Goal: Information Seeking & Learning: Find contact information

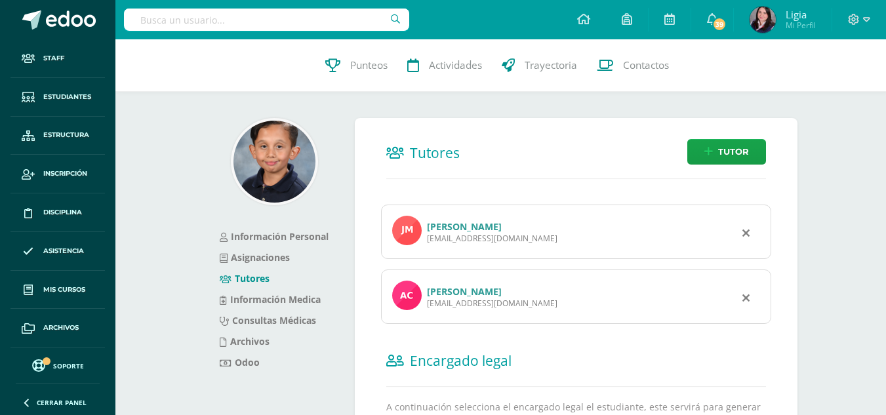
click at [441, 288] on link "[PERSON_NAME]" at bounding box center [464, 291] width 75 height 12
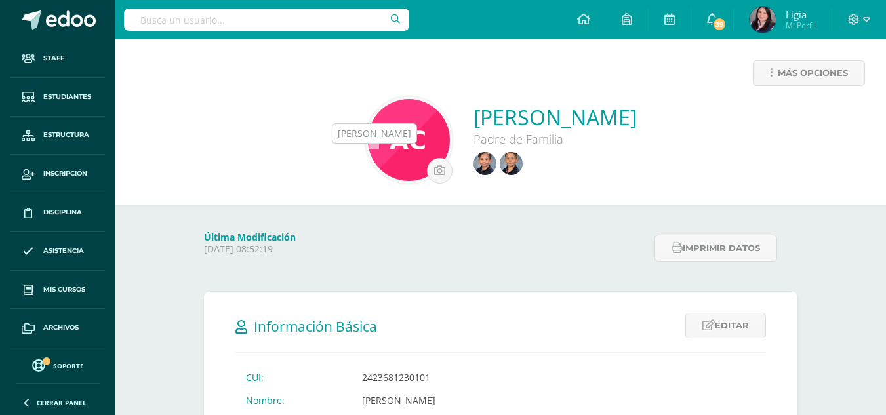
click at [473, 162] on img at bounding box center [484, 163] width 23 height 23
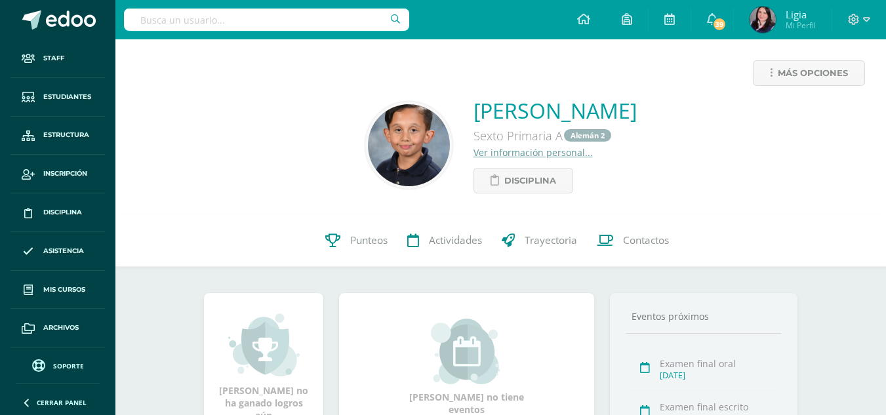
click at [473, 151] on link "Ver información personal..." at bounding box center [532, 152] width 119 height 12
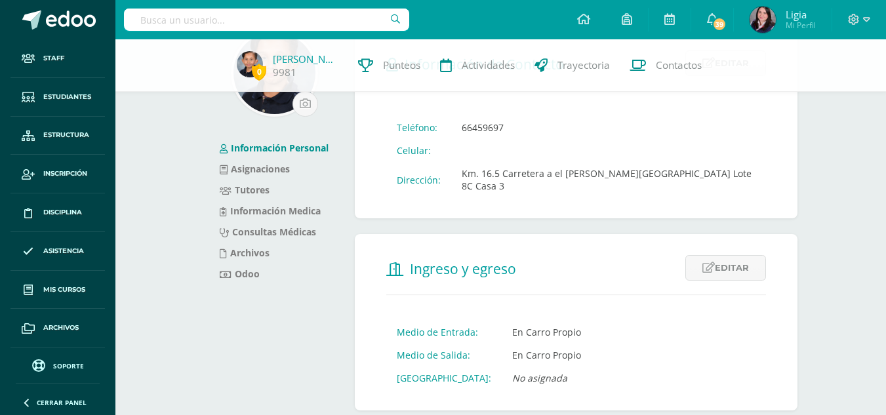
scroll to position [131, 0]
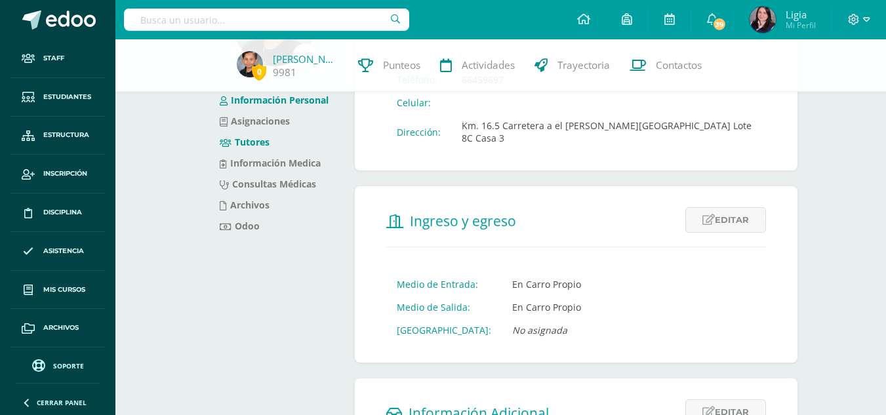
click at [255, 140] on link "Tutores" at bounding box center [245, 142] width 50 height 12
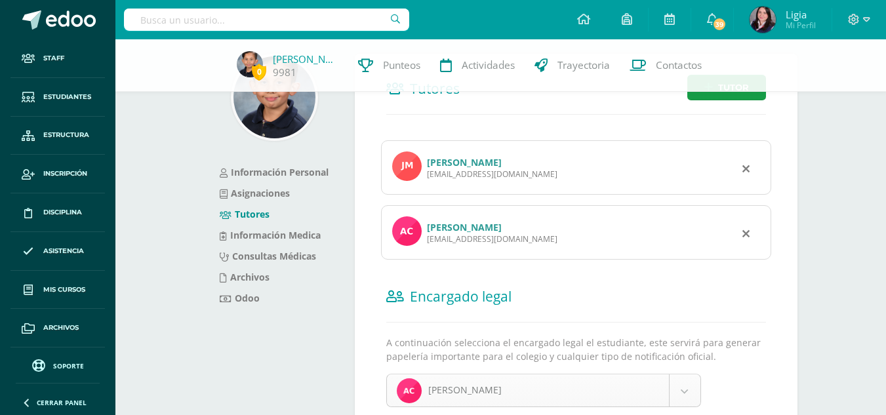
scroll to position [125, 0]
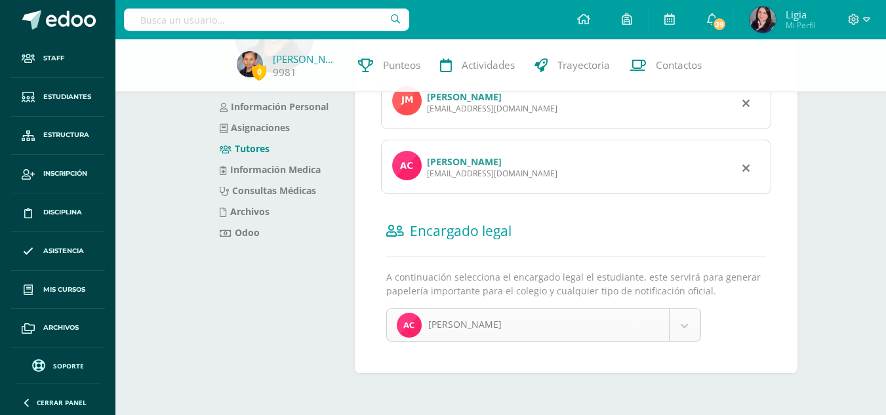
click at [680, 323] on body "Staff Estudiantes Estructura Inscripción Disciplina Asistencia Mis cursos Archi…" at bounding box center [443, 144] width 886 height 539
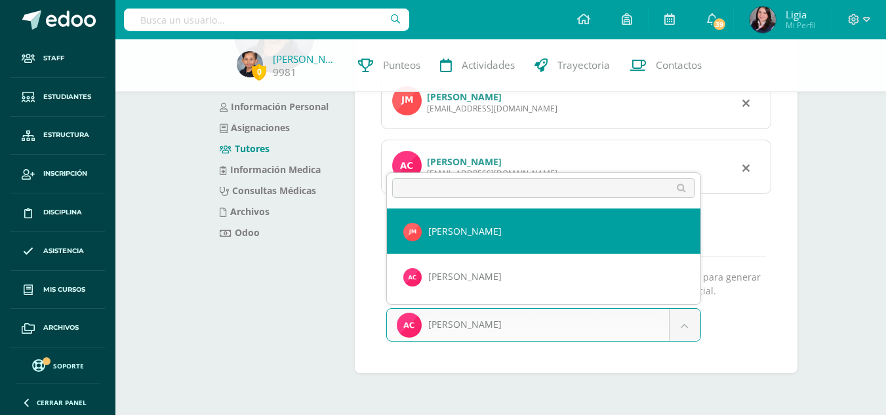
select select "/profile/student/9981/student-personal-information/update-legal-tutor/5831"
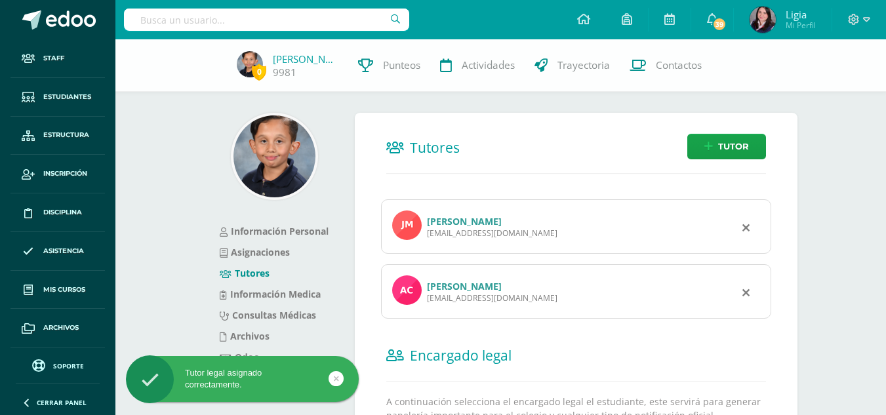
click at [467, 221] on link "[PERSON_NAME]" at bounding box center [464, 221] width 75 height 12
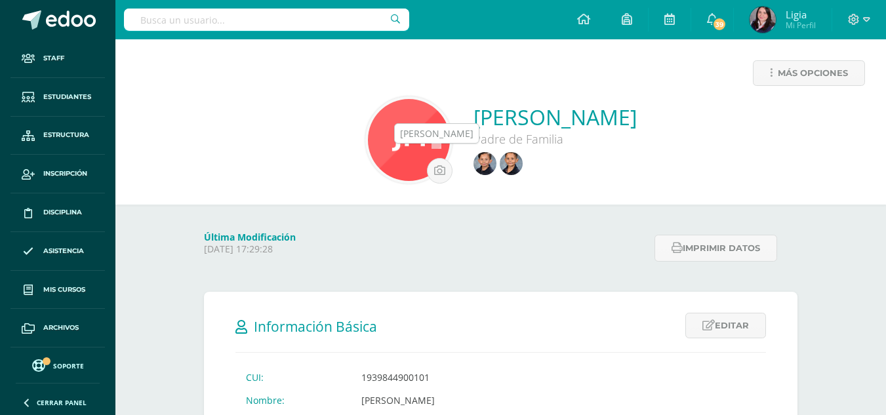
click at [499, 165] on img at bounding box center [510, 163] width 23 height 23
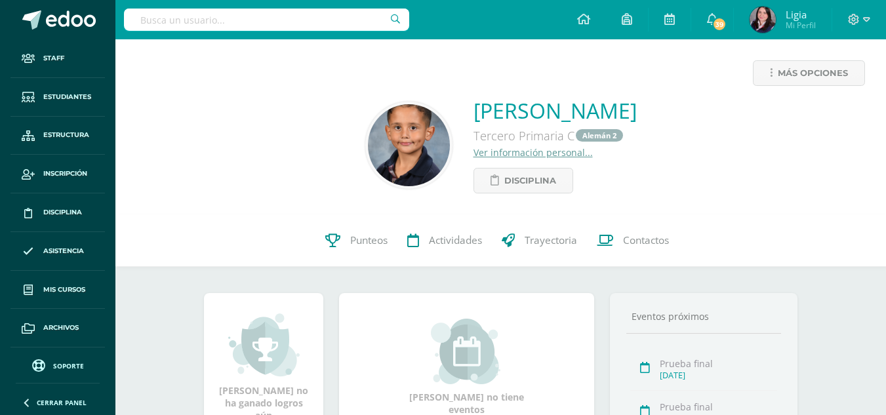
click at [473, 153] on link "Ver información personal..." at bounding box center [532, 152] width 119 height 12
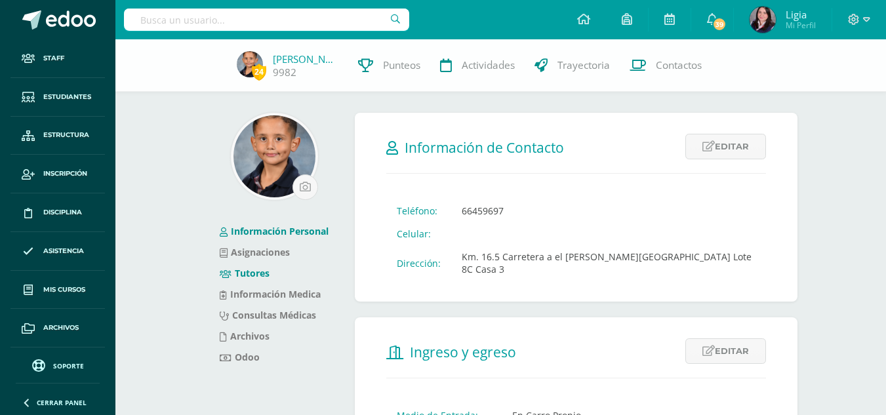
click at [252, 273] on link "Tutores" at bounding box center [245, 273] width 50 height 12
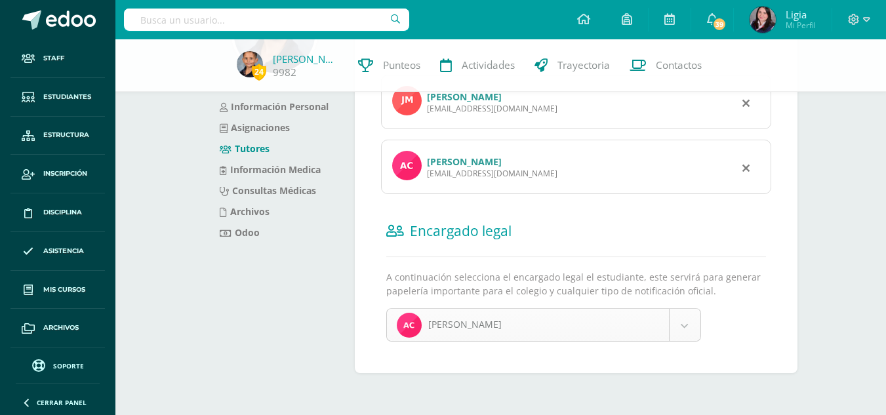
click at [682, 328] on body "Staff Estudiantes Estructura Inscripción Disciplina Asistencia Mis cursos Archi…" at bounding box center [443, 144] width 886 height 539
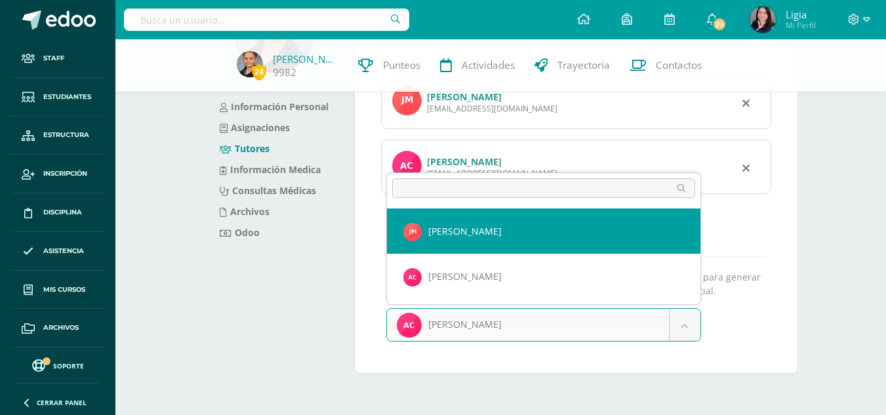
select select "/profile/student/p17/student-personal-information/update-legal-tutor/6728"
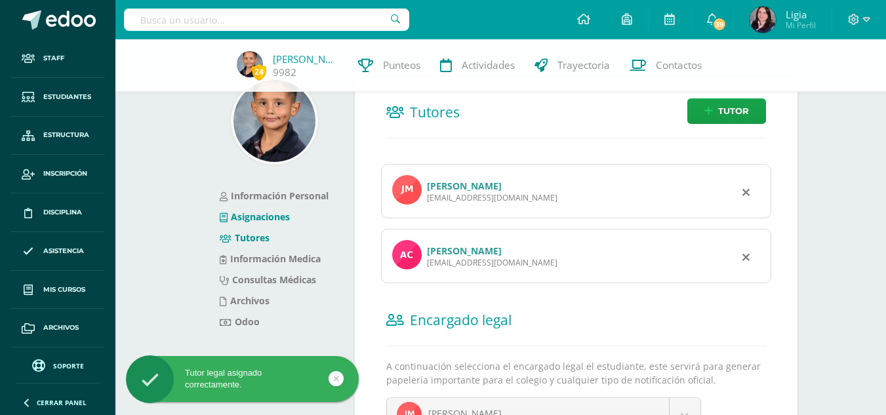
scroll to position [66, 0]
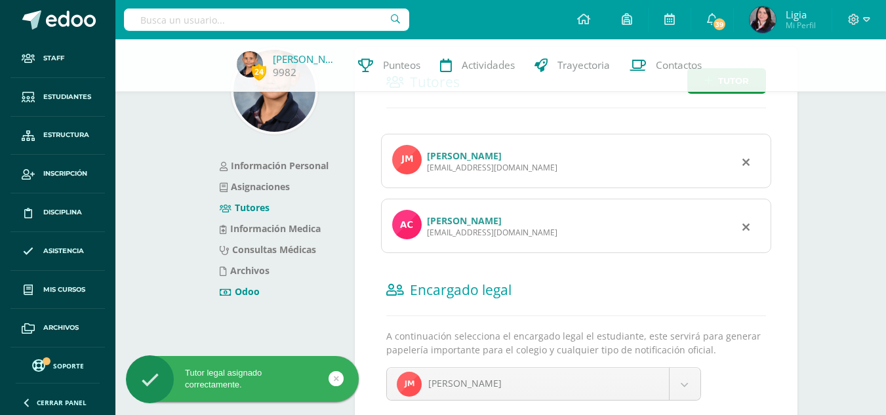
click at [247, 290] on link "Odoo" at bounding box center [240, 291] width 40 height 12
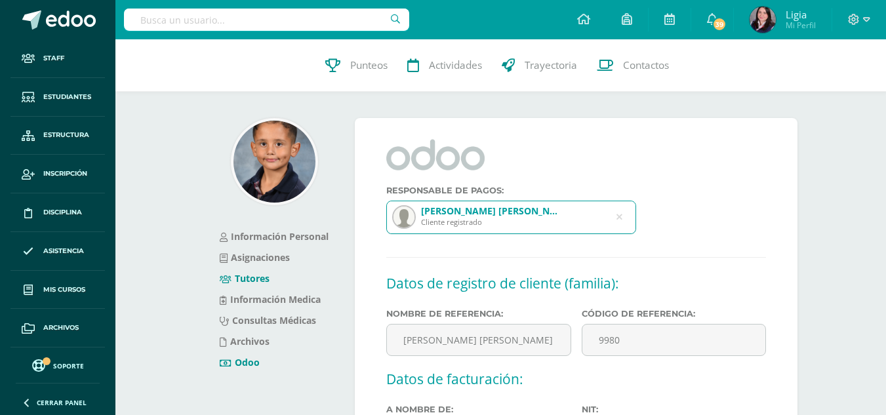
click at [258, 279] on link "Tutores" at bounding box center [245, 278] width 50 height 12
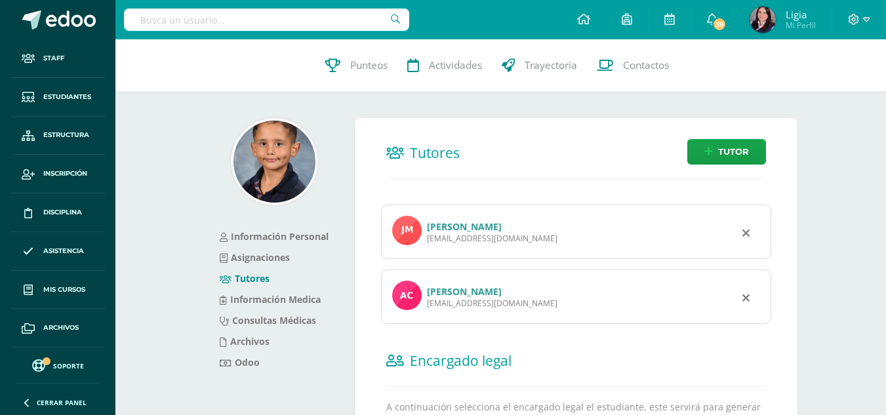
click at [467, 233] on div "[EMAIL_ADDRESS][DOMAIN_NAME]" at bounding box center [492, 238] width 130 height 11
click at [467, 223] on link "José Luis Mendizabal Reyes" at bounding box center [464, 226] width 75 height 12
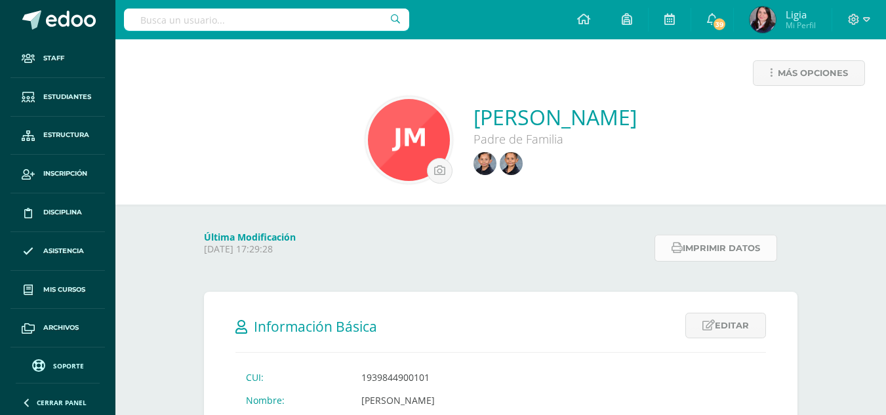
click at [703, 244] on button "Imprimir datos" at bounding box center [715, 248] width 123 height 27
click at [700, 241] on button "Imprimir datos" at bounding box center [715, 248] width 123 height 27
click at [212, 22] on input "text" at bounding box center [266, 20] width 285 height 22
type input "moya"
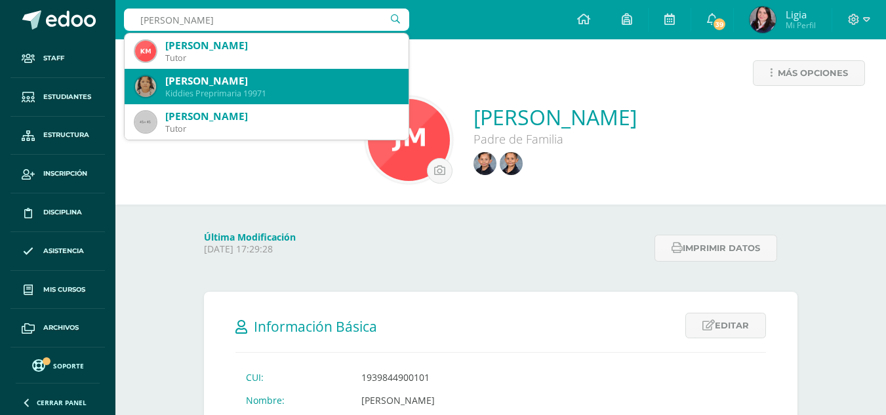
click at [269, 88] on div "Kiddies Preprimaria 19971" at bounding box center [281, 93] width 233 height 11
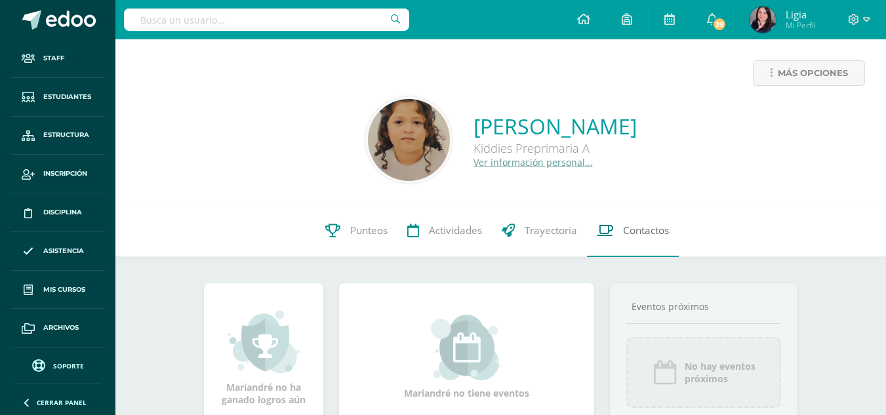
click at [644, 233] on span "Contactos" at bounding box center [646, 231] width 46 height 14
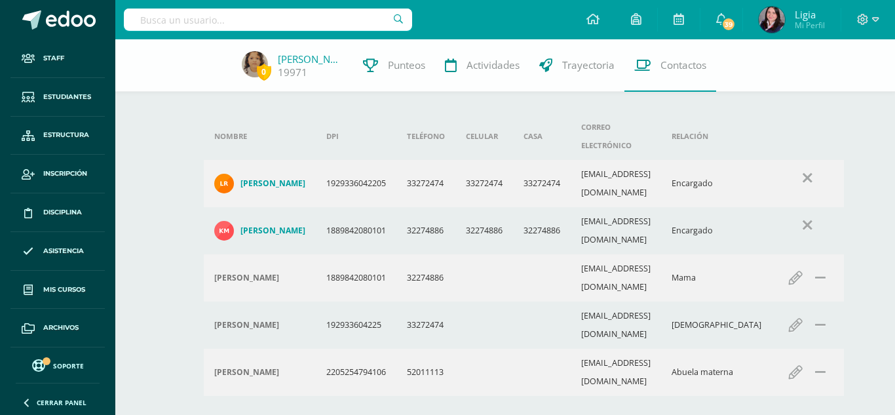
click at [265, 225] on h4 "[PERSON_NAME]" at bounding box center [273, 230] width 65 height 10
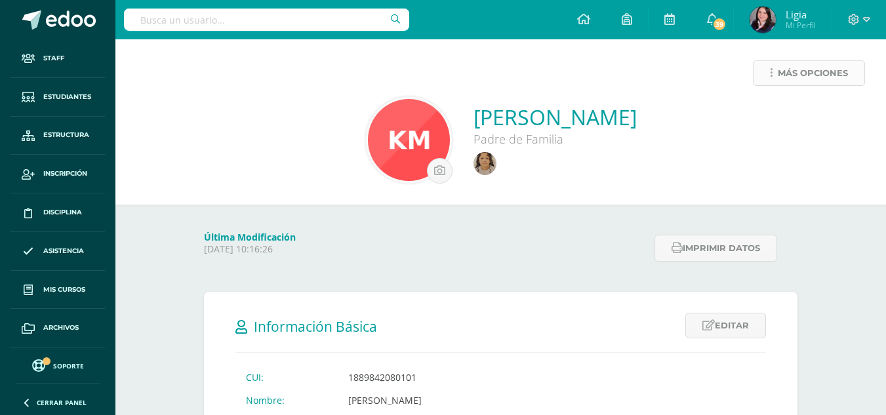
click at [772, 71] on icon at bounding box center [771, 73] width 3 height 11
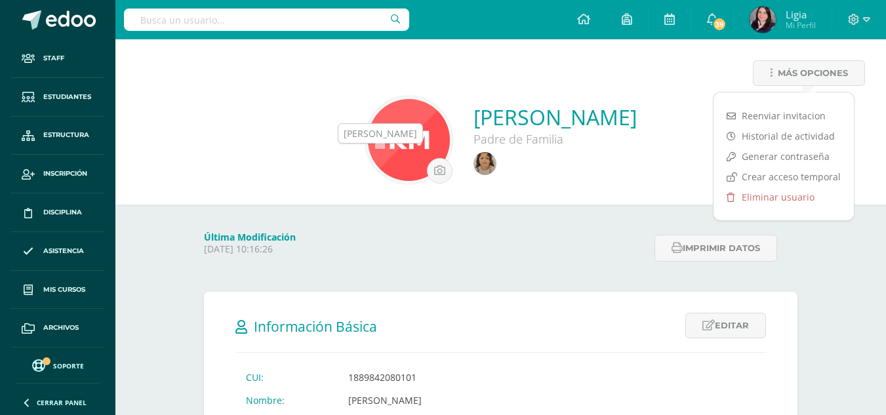
click at [473, 165] on img at bounding box center [484, 163] width 23 height 23
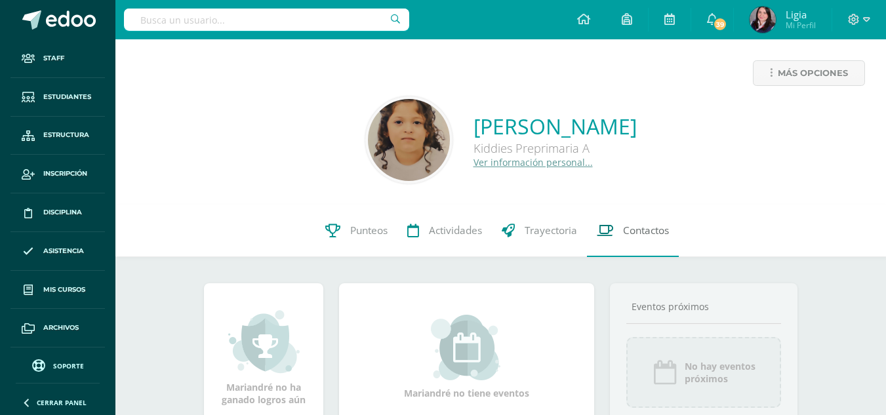
click at [640, 230] on span "Contactos" at bounding box center [646, 231] width 46 height 14
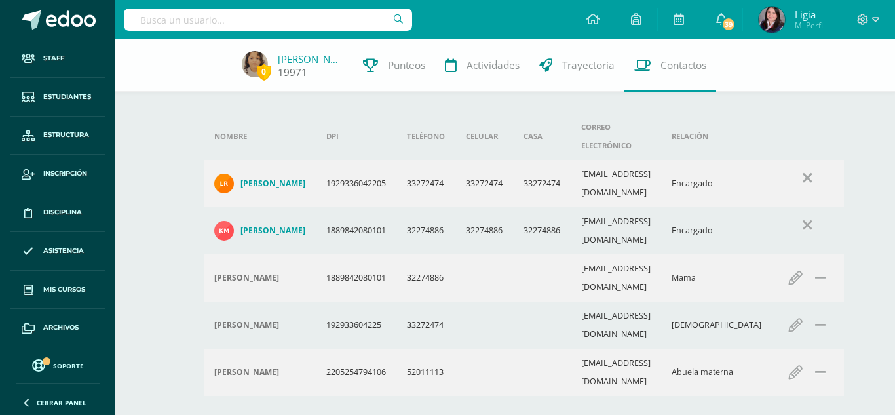
click at [303, 59] on link "[PERSON_NAME]" at bounding box center [311, 58] width 66 height 13
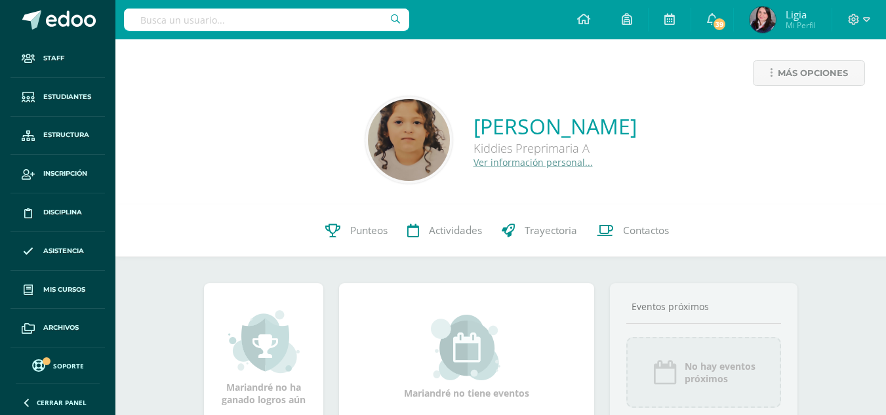
click at [473, 164] on link "Ver información personal..." at bounding box center [532, 162] width 119 height 12
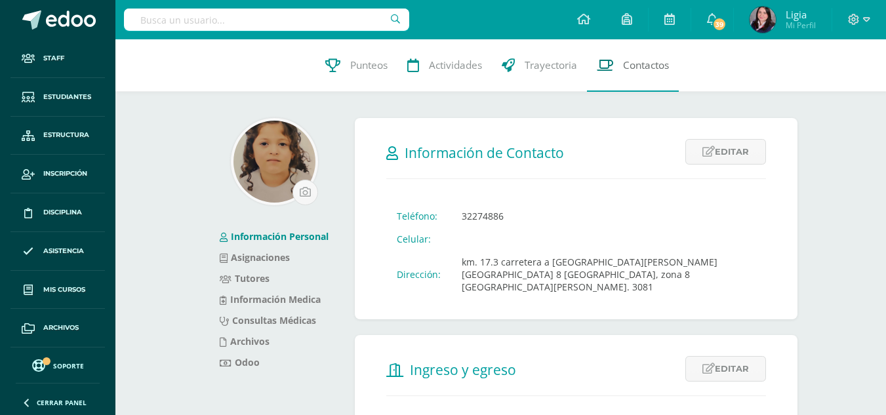
click at [635, 64] on span "Contactos" at bounding box center [646, 65] width 46 height 14
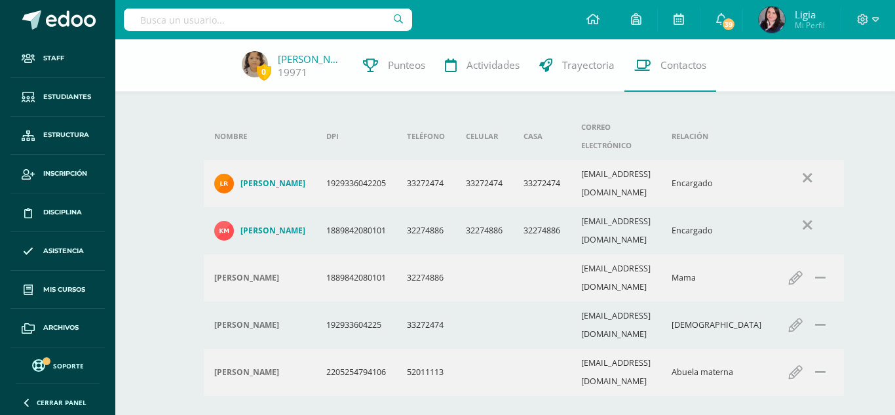
click at [251, 225] on h4 "[PERSON_NAME]" at bounding box center [273, 230] width 65 height 10
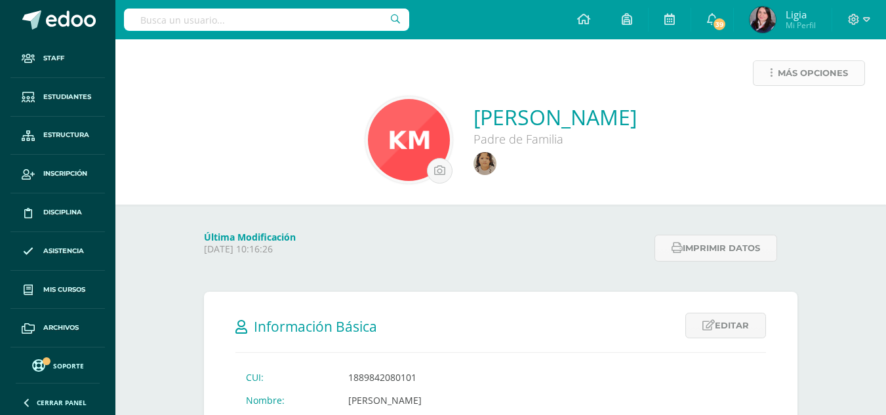
click at [772, 71] on link "Más opciones" at bounding box center [809, 73] width 112 height 26
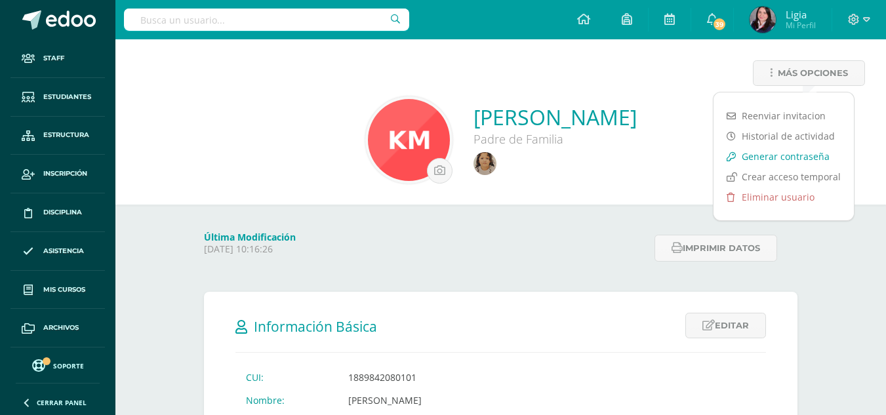
click at [770, 156] on link "Generar contraseña" at bounding box center [783, 156] width 140 height 20
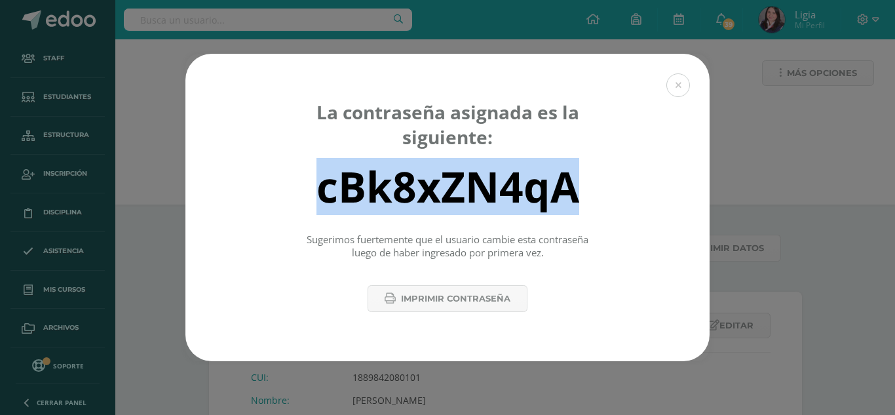
drag, startPoint x: 598, startPoint y: 197, endPoint x: 261, endPoint y: 185, distance: 337.8
click at [261, 185] on div "cBk8xZN4qA" at bounding box center [447, 186] width 479 height 52
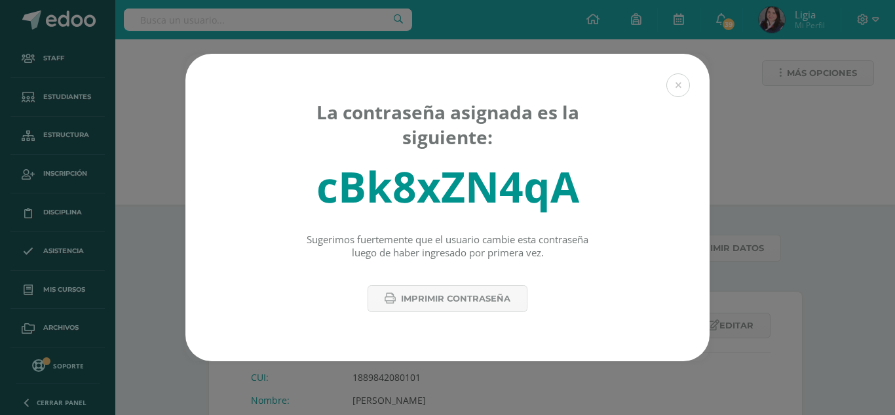
click at [762, 138] on div "La contraseña asignada es la siguiente: cBk8xZN4qA Sugerimos fuertemente que el…" at bounding box center [447, 207] width 885 height 307
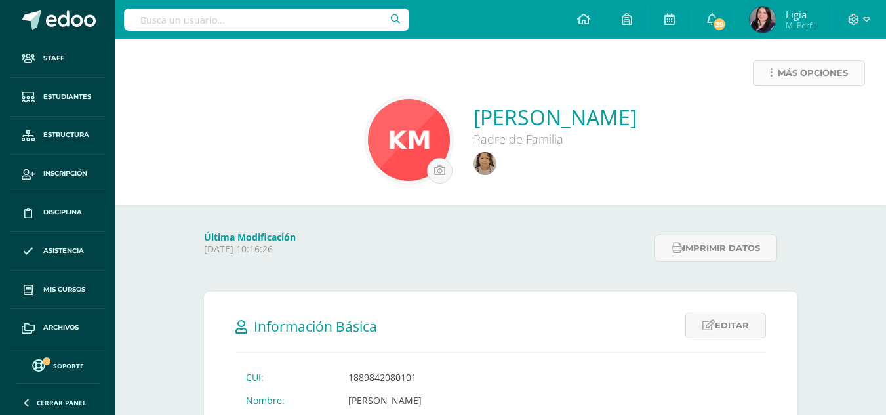
click at [770, 68] on icon at bounding box center [771, 73] width 3 height 11
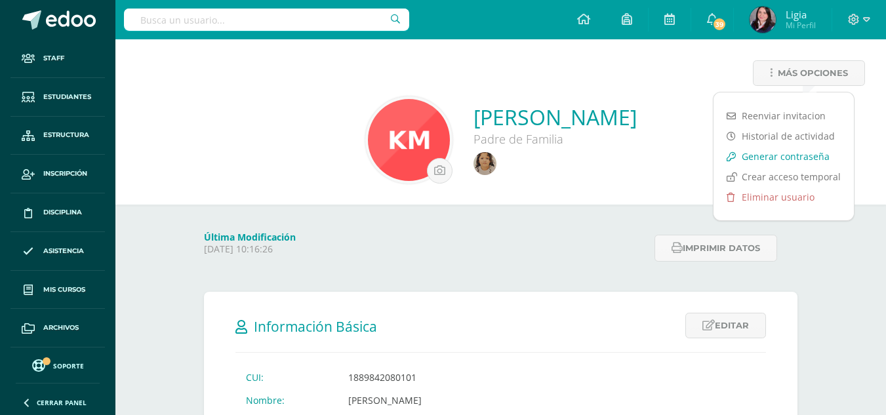
click at [775, 154] on link "Generar contraseña" at bounding box center [783, 156] width 140 height 20
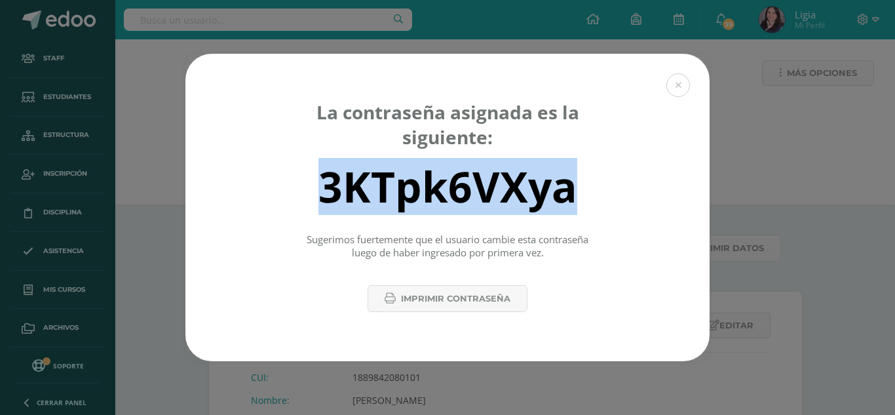
drag, startPoint x: 593, startPoint y: 186, endPoint x: 284, endPoint y: 186, distance: 308.7
click at [284, 186] on div "3KTpk6VXya" at bounding box center [447, 186] width 479 height 52
copy div "3KTpk6VXya"
click at [675, 83] on button at bounding box center [679, 85] width 24 height 24
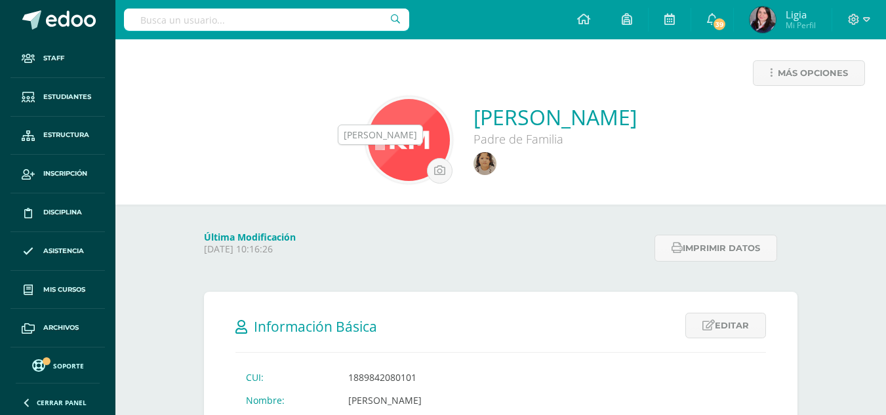
click at [473, 163] on img at bounding box center [484, 163] width 23 height 23
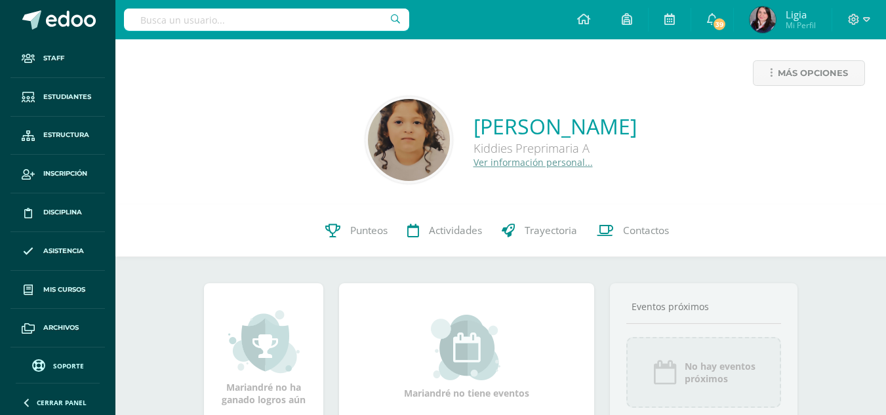
click at [492, 162] on link "Ver información personal..." at bounding box center [532, 162] width 119 height 12
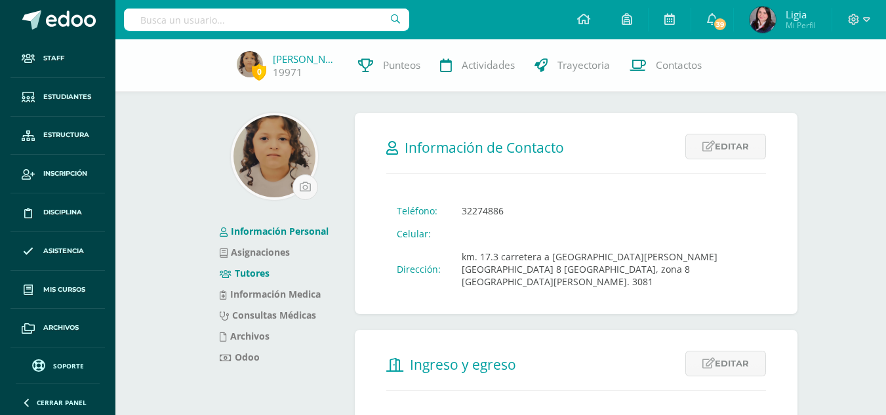
click at [252, 272] on link "Tutores" at bounding box center [245, 273] width 50 height 12
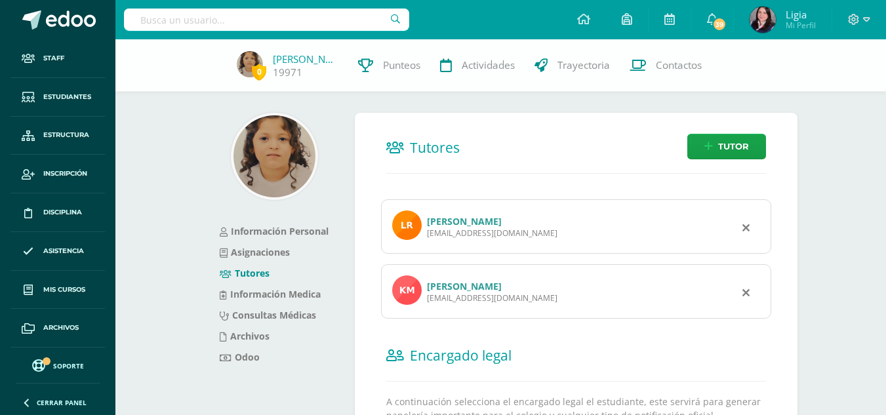
scroll to position [125, 0]
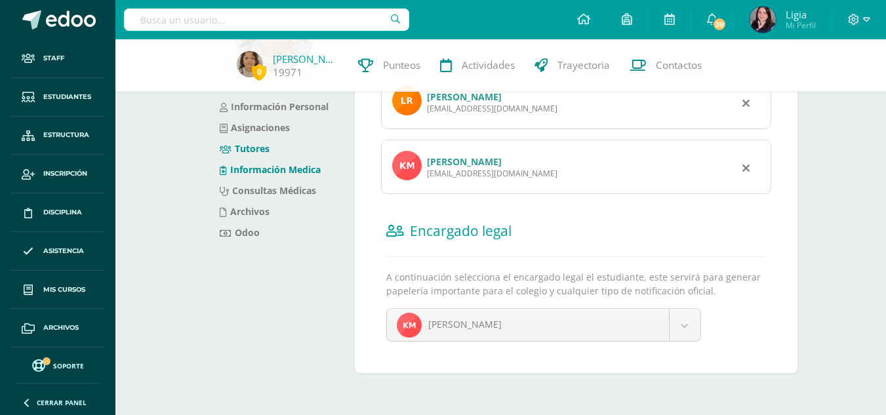
click at [262, 172] on link "Información Medica" at bounding box center [270, 169] width 101 height 12
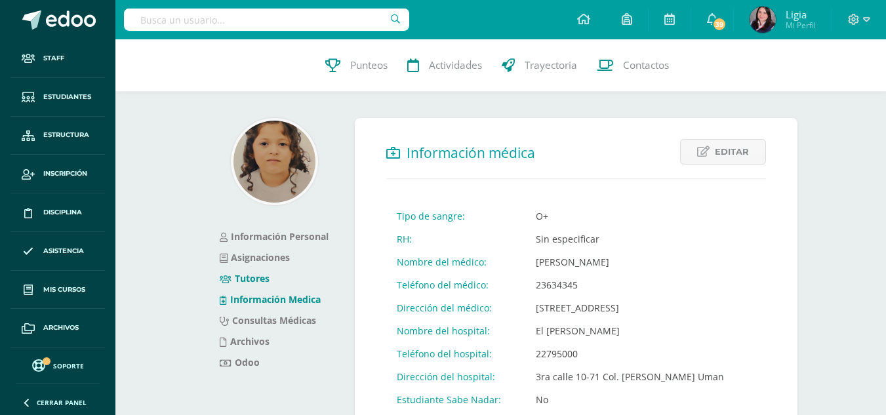
click at [259, 273] on link "Tutores" at bounding box center [245, 278] width 50 height 12
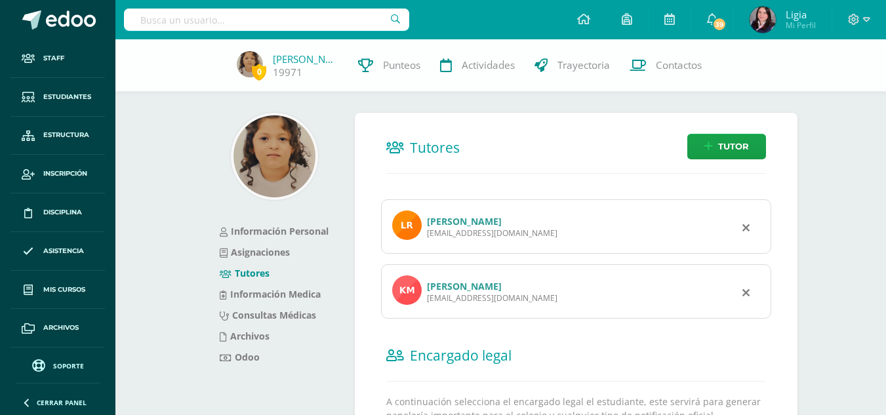
click at [476, 286] on link "[PERSON_NAME]" at bounding box center [464, 286] width 75 height 12
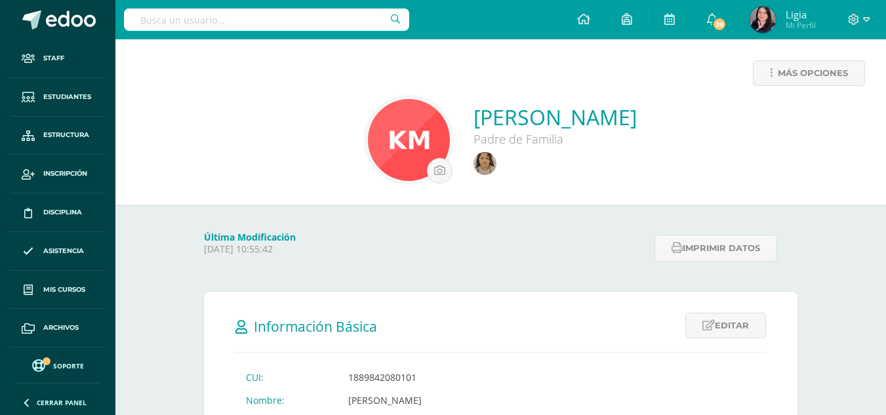
click at [278, 24] on input "text" at bounding box center [266, 20] width 285 height 22
click at [52, 95] on span "Estudiantes" at bounding box center [67, 97] width 48 height 10
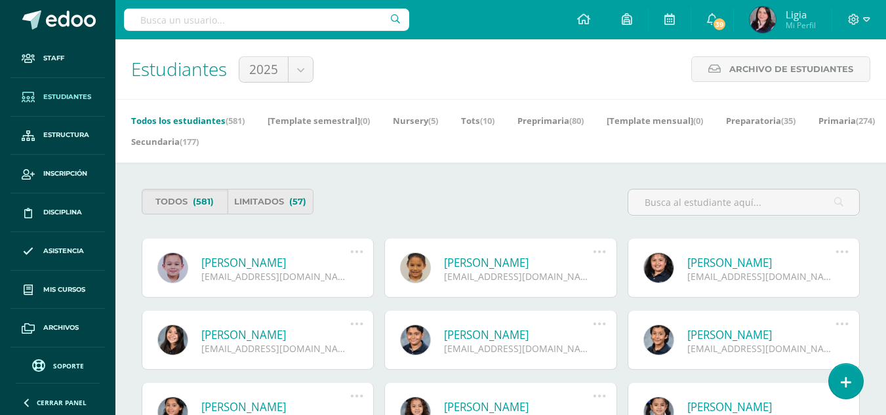
click at [229, 11] on input "text" at bounding box center [266, 20] width 285 height 22
type input "solimar"
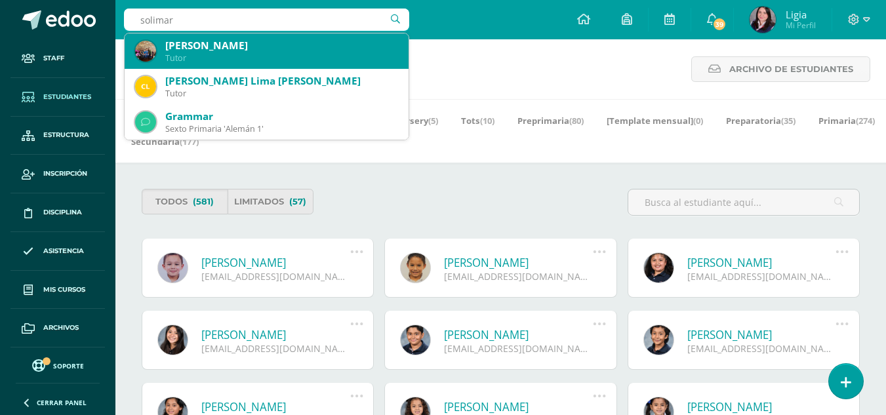
drag, startPoint x: 232, startPoint y: 50, endPoint x: 262, endPoint y: 54, distance: 29.8
click at [232, 50] on div "Solimar Fernández De Fuentes" at bounding box center [281, 46] width 233 height 14
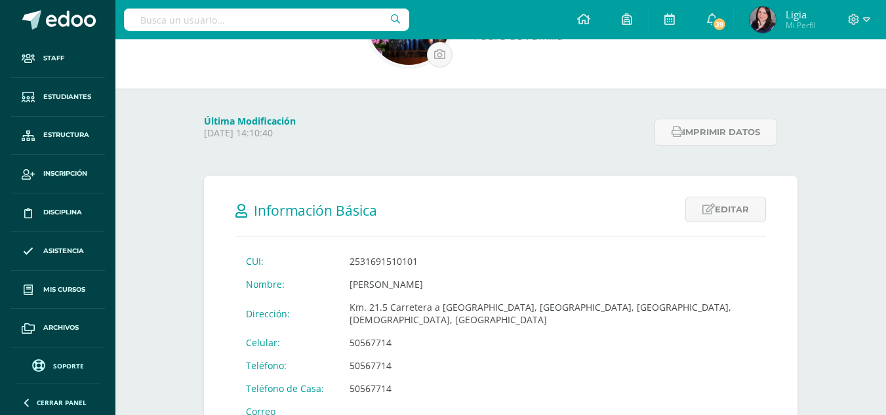
scroll to position [262, 0]
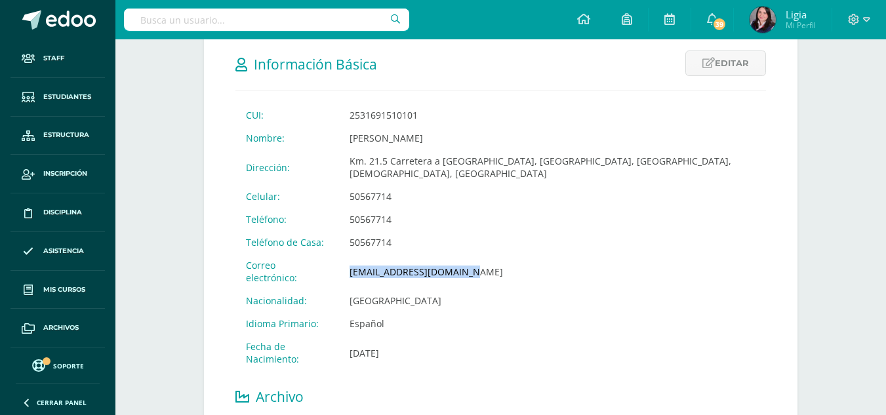
drag, startPoint x: 489, startPoint y: 254, endPoint x: 353, endPoint y: 256, distance: 136.3
click at [353, 256] on td "solfuentes1306@gmail.com" at bounding box center [552, 271] width 427 height 35
copy td "solfuentes1306@gmail.com"
click at [319, 12] on input "text" at bounding box center [266, 20] width 285 height 22
type input "d"
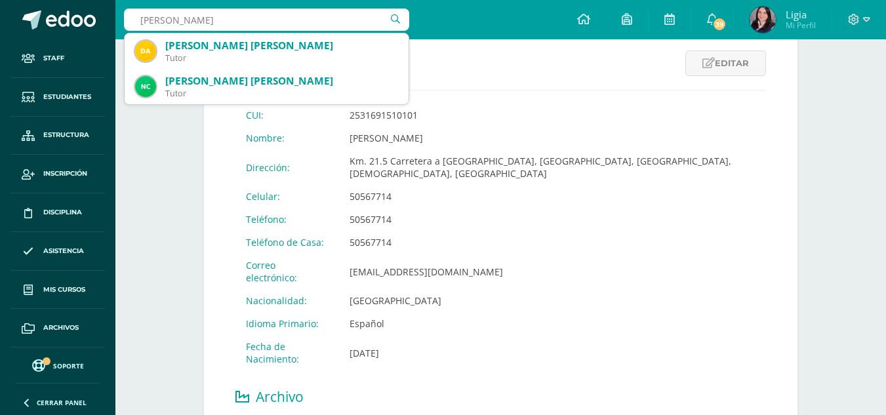
type input "rubio ch"
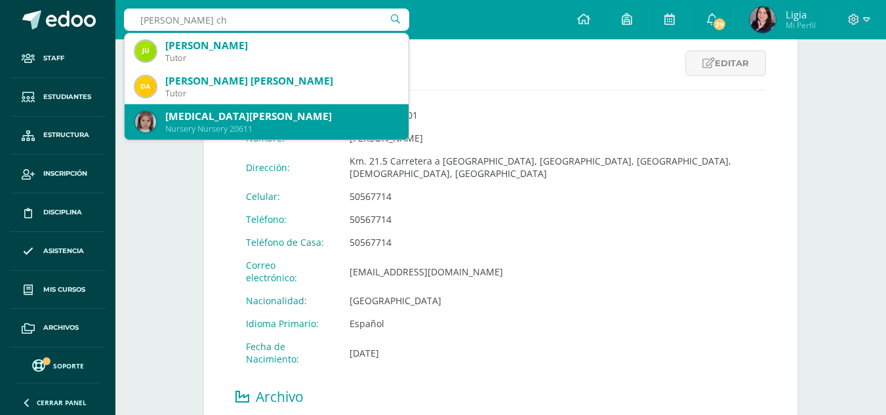
click at [187, 121] on div "Allegra Daniela Rubio Chávez" at bounding box center [281, 116] width 233 height 14
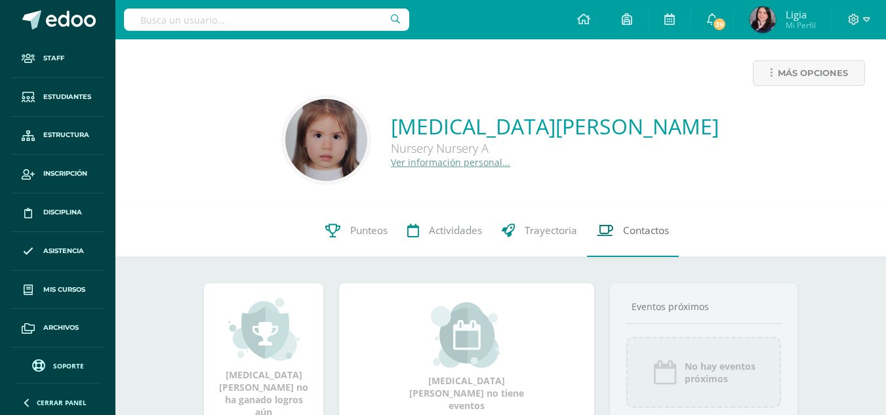
click at [648, 229] on span "Contactos" at bounding box center [646, 231] width 46 height 14
